Goal: Check status: Check status

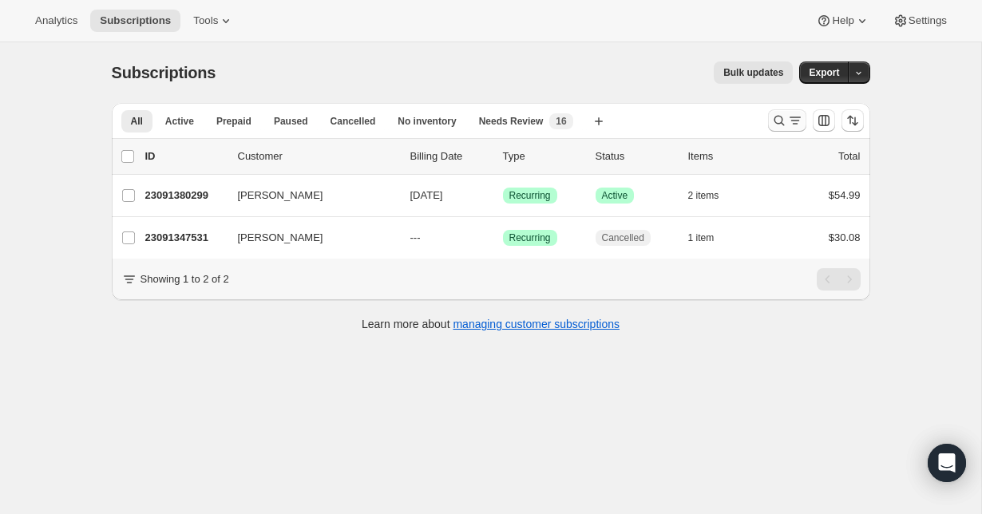
click at [796, 115] on icon "Search and filter results" at bounding box center [795, 121] width 16 height 16
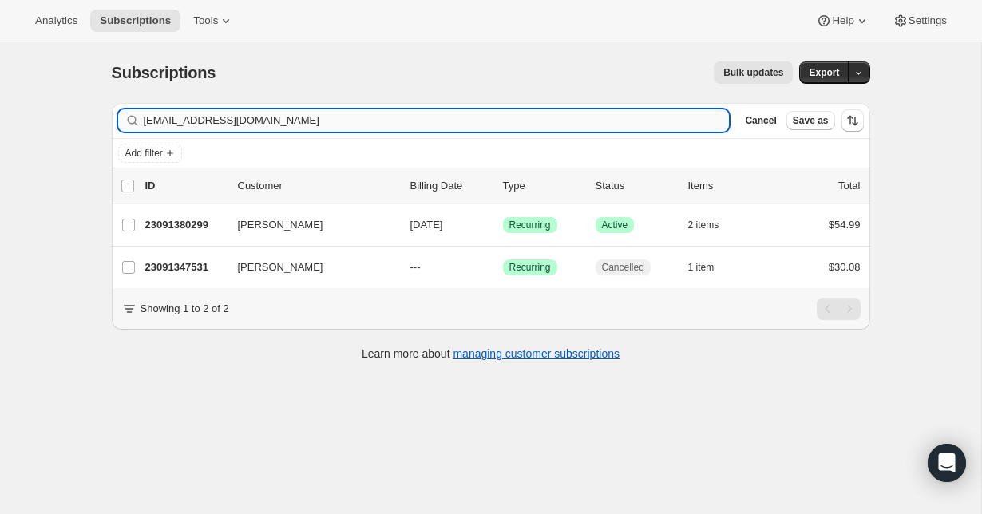
click at [302, 120] on input "[EMAIL_ADDRESS][DOMAIN_NAME]" at bounding box center [437, 120] width 586 height 22
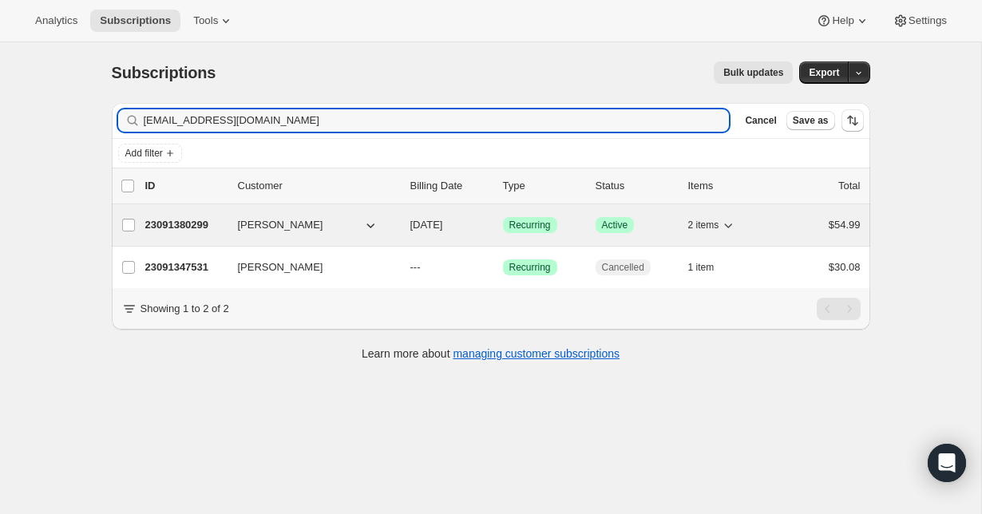
type input "[EMAIL_ADDRESS][DOMAIN_NAME]"
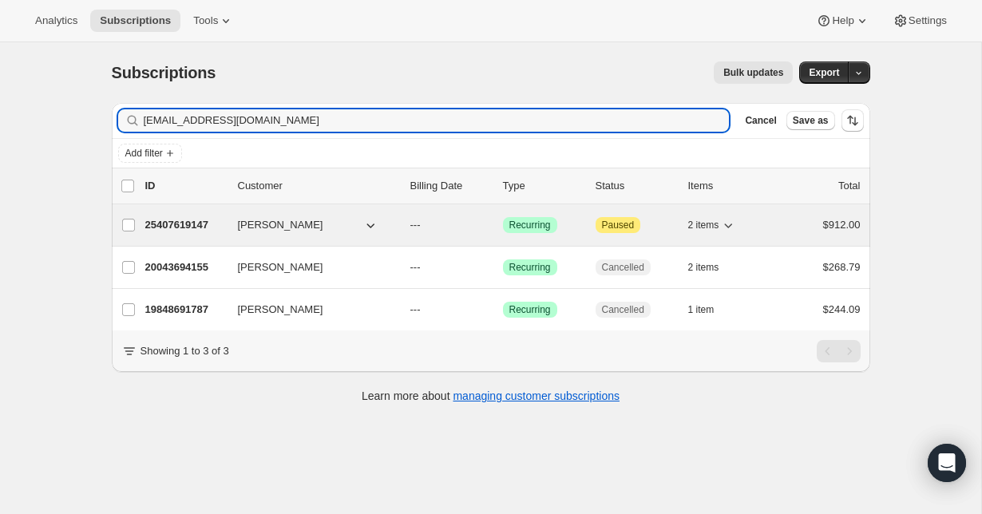
click at [183, 226] on p "25407619147" at bounding box center [185, 225] width 80 height 16
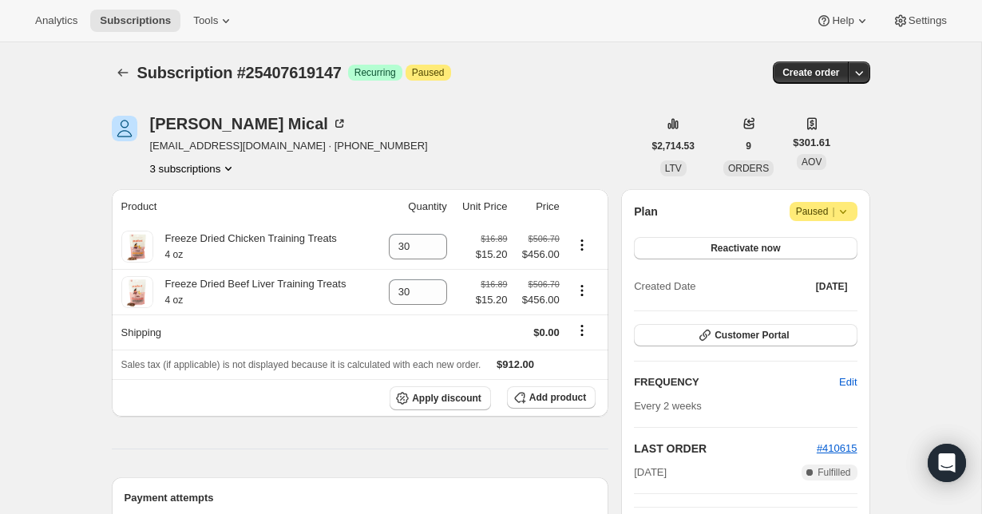
click at [105, 68] on div "Subscription #25407619147. This page is ready Subscription #25407619147 Success…" at bounding box center [491, 521] width 796 height 959
click at [118, 69] on icon "Subscriptions" at bounding box center [123, 73] width 16 height 16
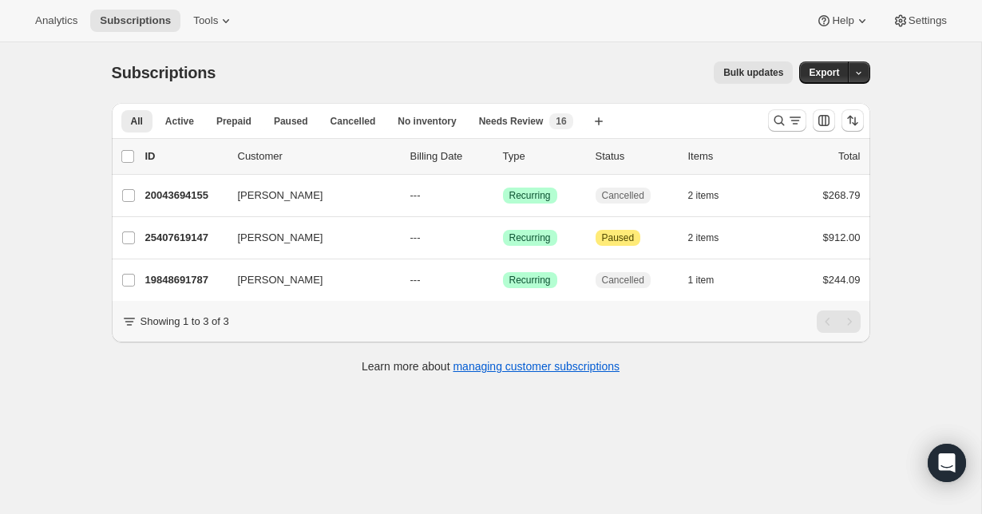
click at [772, 132] on div at bounding box center [815, 121] width 109 height 32
click at [776, 128] on icon "Search and filter results" at bounding box center [779, 121] width 16 height 16
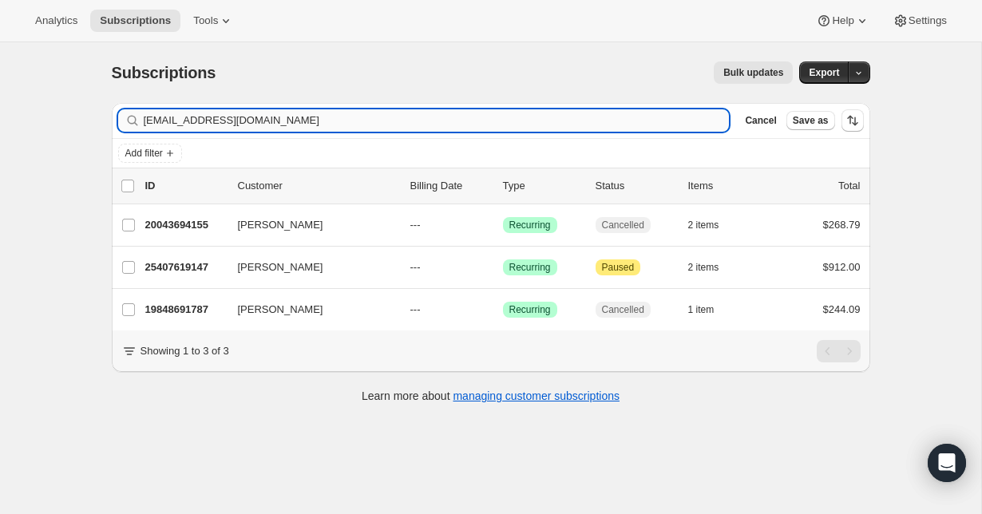
click at [419, 125] on input "[EMAIL_ADDRESS][DOMAIN_NAME]" at bounding box center [437, 120] width 586 height 22
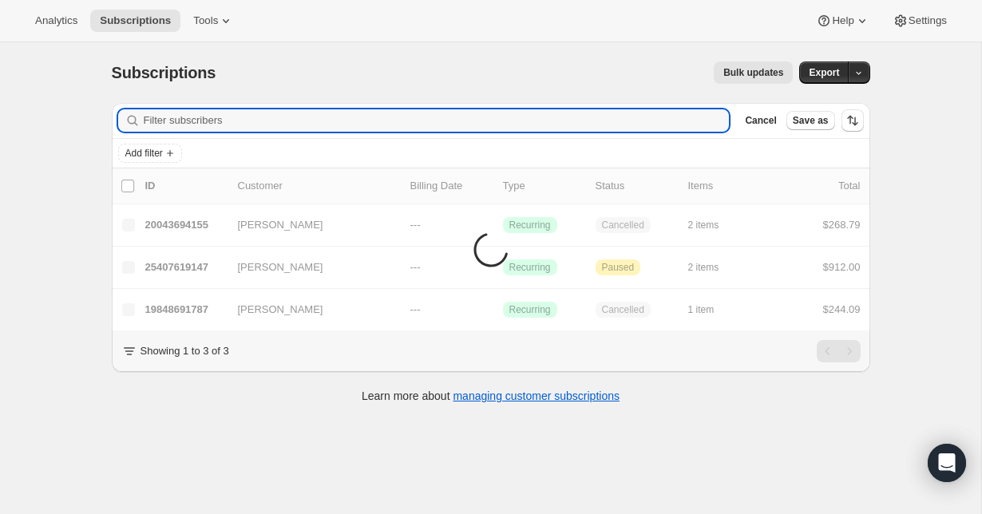
click at [374, 37] on div "Analytics Subscriptions Tools Help Settings" at bounding box center [491, 21] width 982 height 42
